Goal: Information Seeking & Learning: Learn about a topic

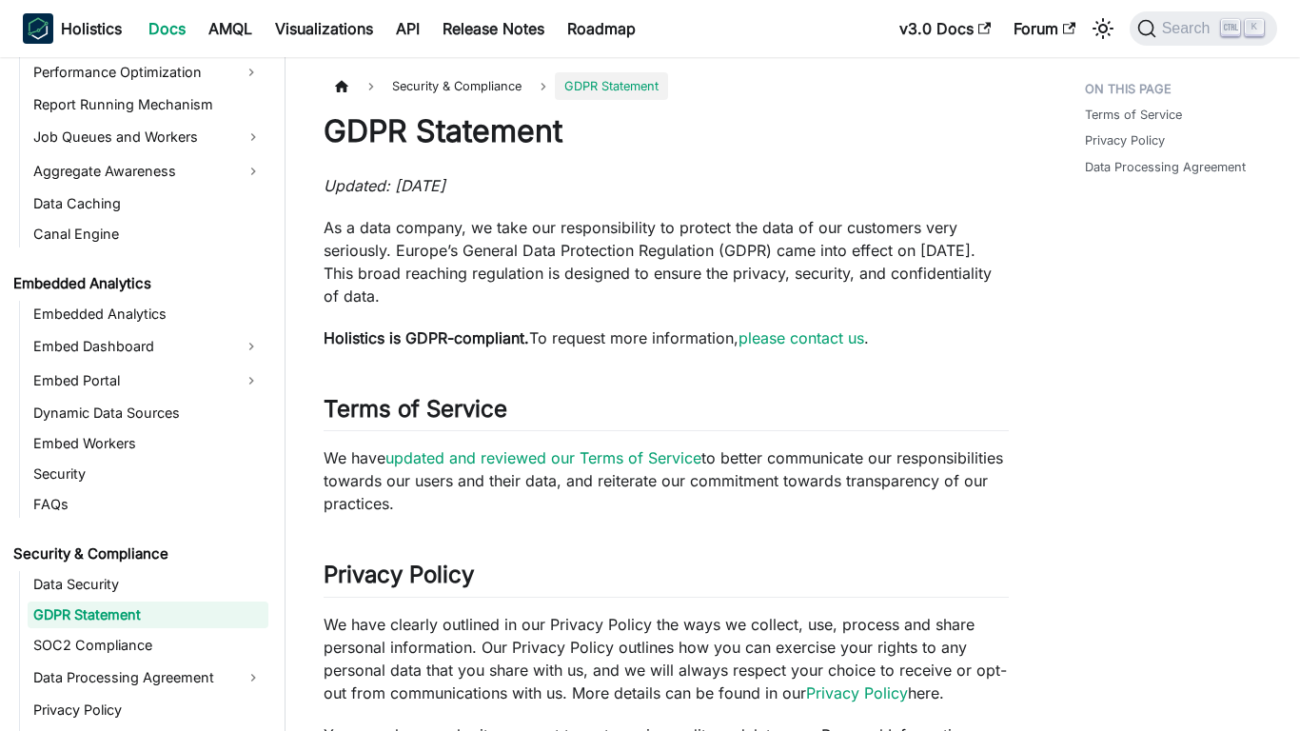
scroll to position [1836, 0]
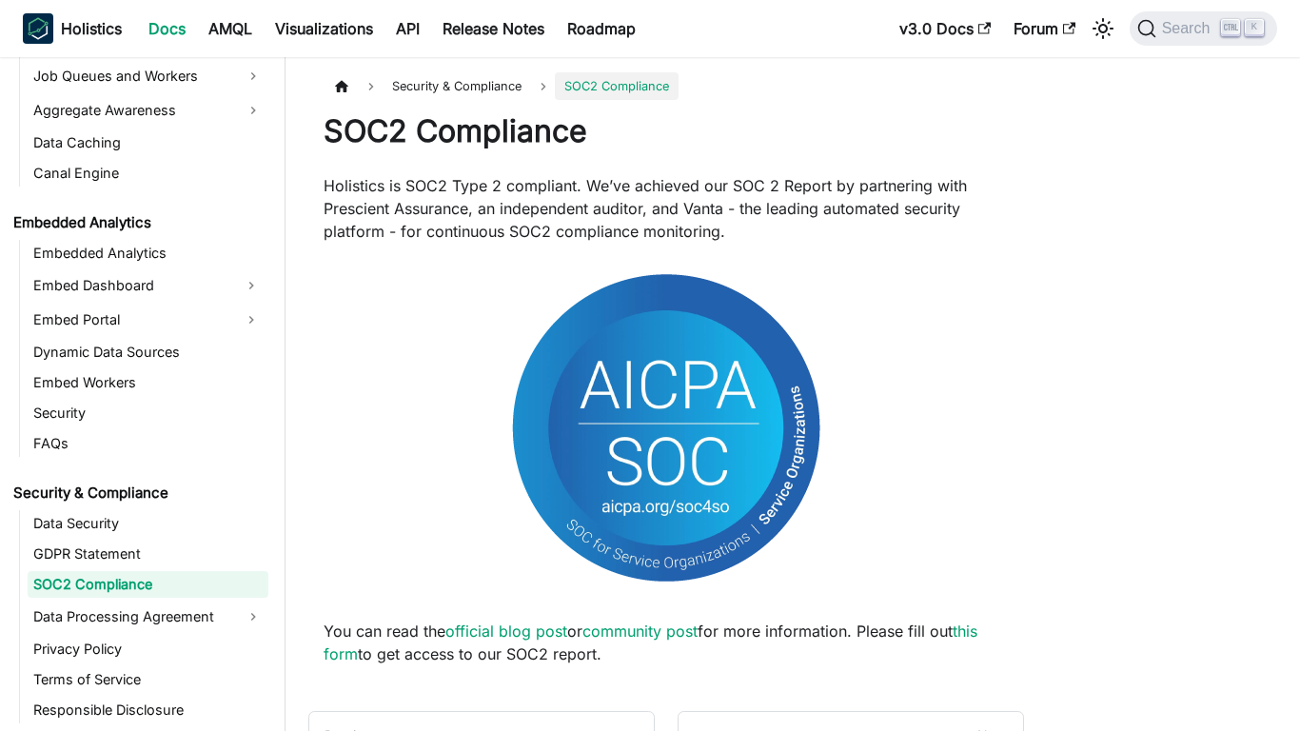
scroll to position [1867, 0]
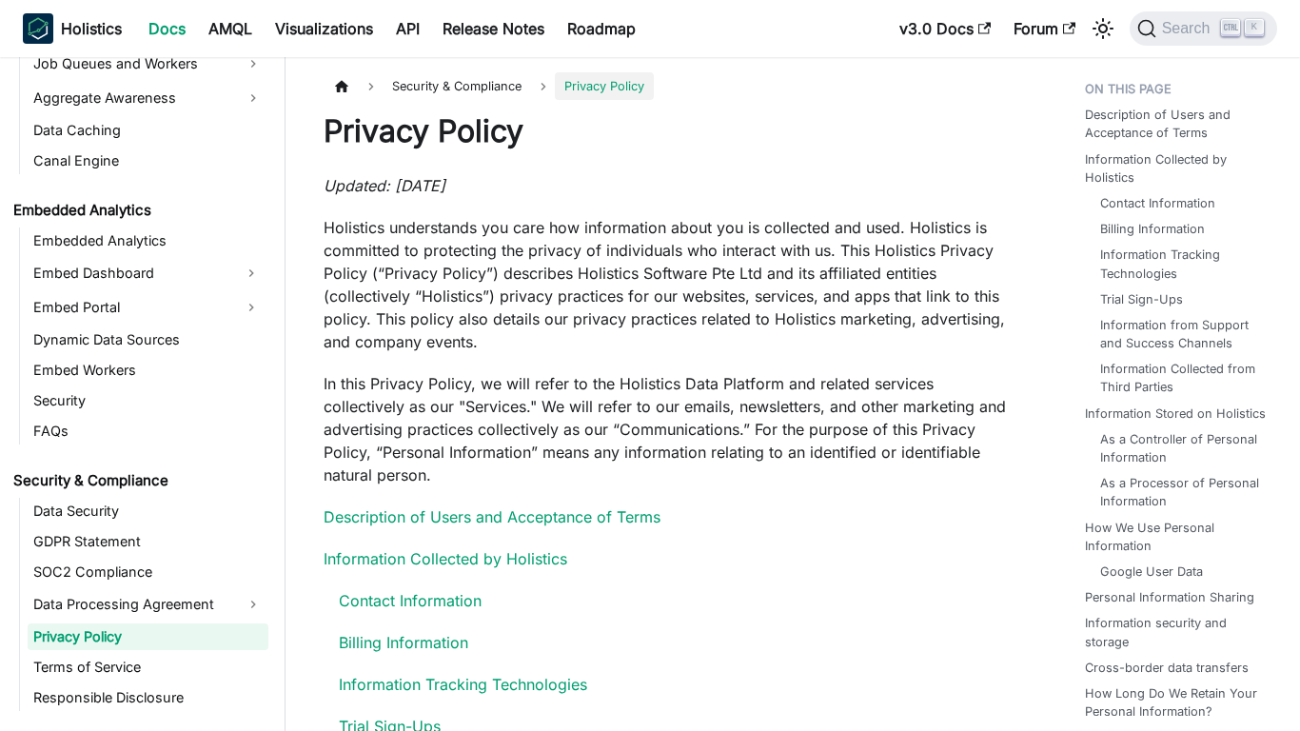
scroll to position [1931, 0]
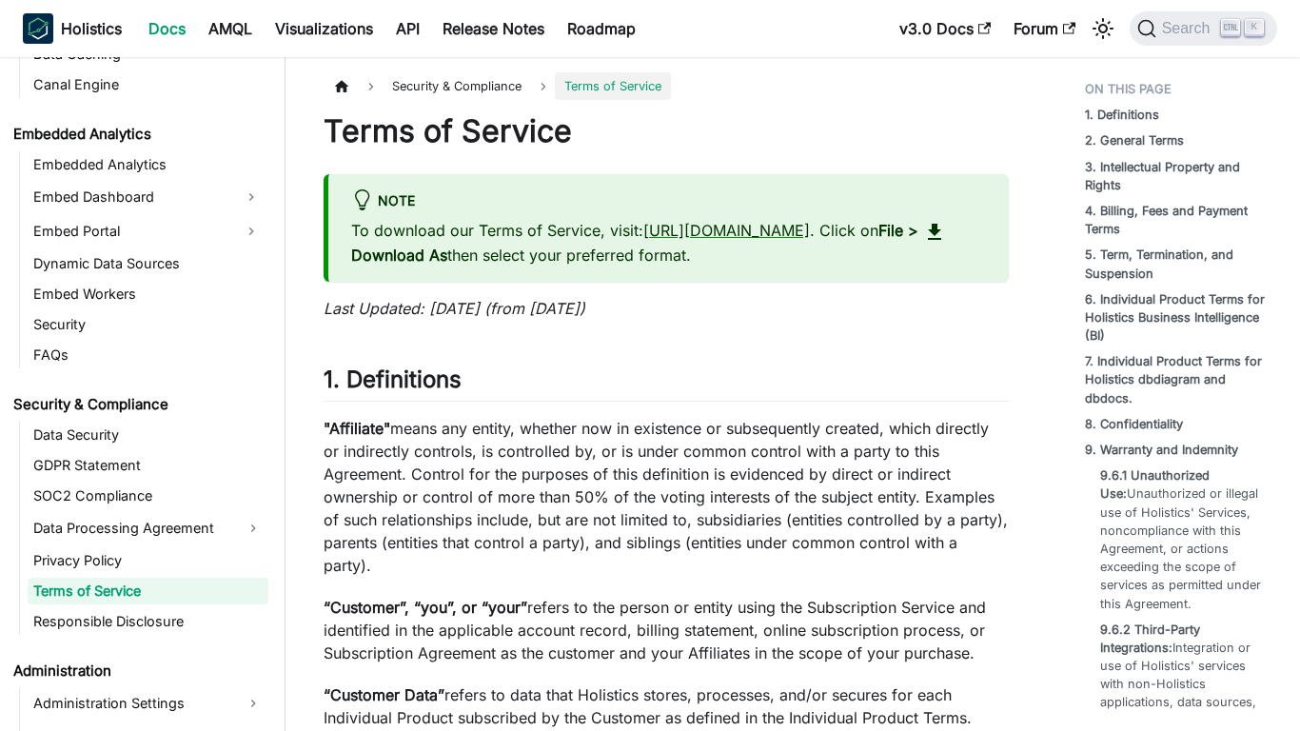
scroll to position [1962, 0]
